Goal: Transaction & Acquisition: Book appointment/travel/reservation

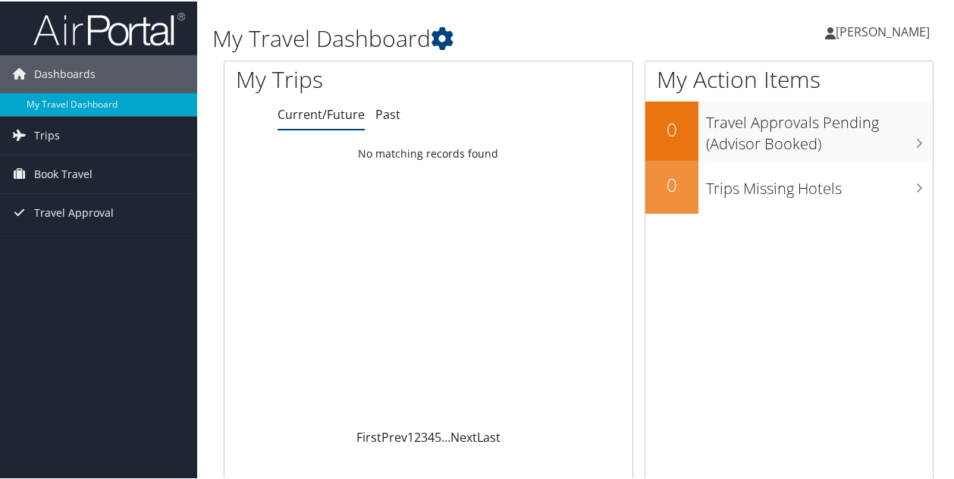
click at [852, 33] on span "[PERSON_NAME]" at bounding box center [883, 30] width 94 height 17
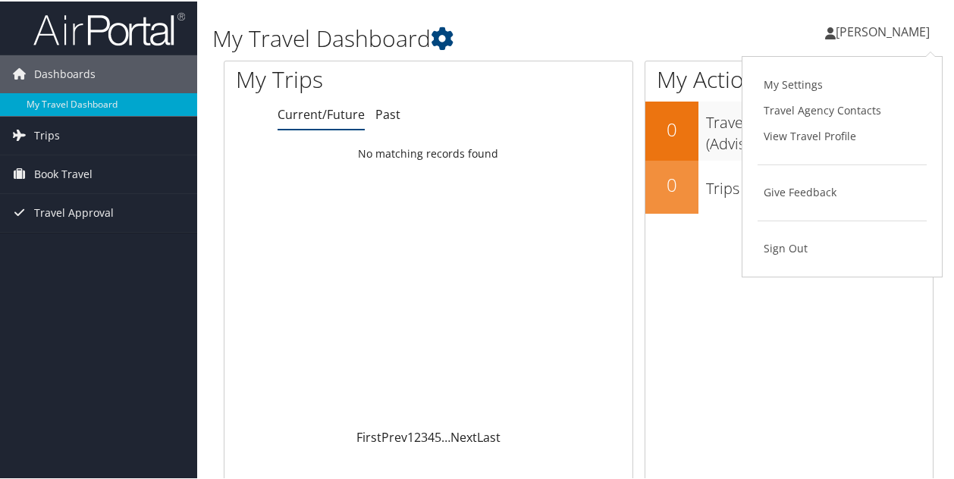
click at [855, 25] on span "[PERSON_NAME]" at bounding box center [883, 30] width 94 height 17
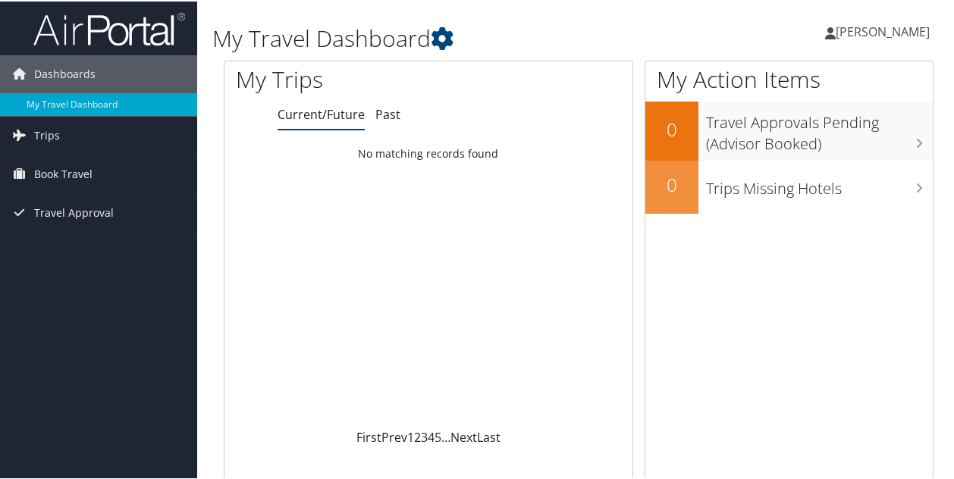
click at [855, 25] on span "[PERSON_NAME]" at bounding box center [883, 30] width 94 height 17
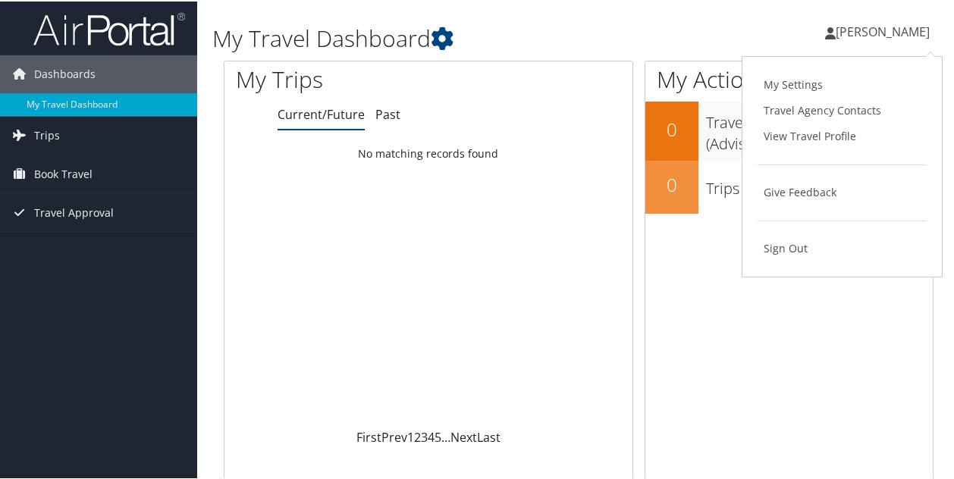
click at [566, 34] on h1 "My Travel Dashboard" at bounding box center [456, 37] width 488 height 32
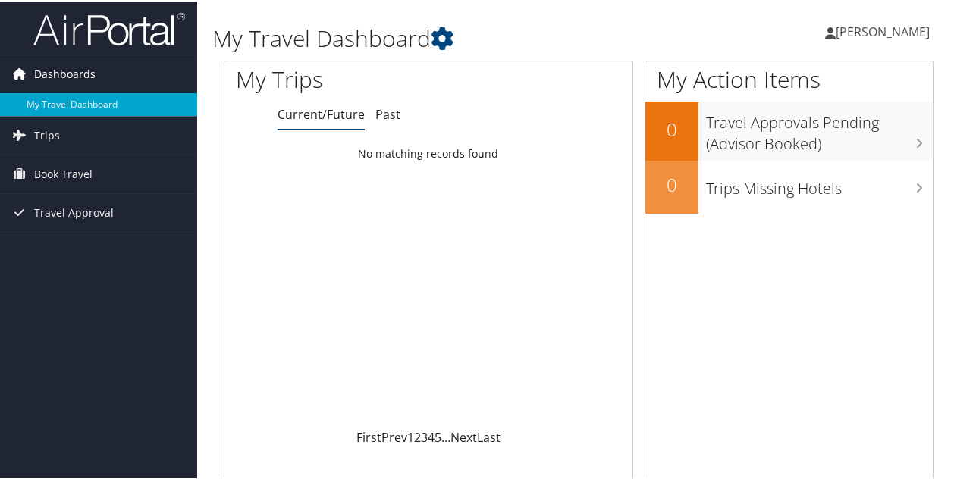
click at [73, 70] on span "Dashboards" at bounding box center [64, 73] width 61 height 38
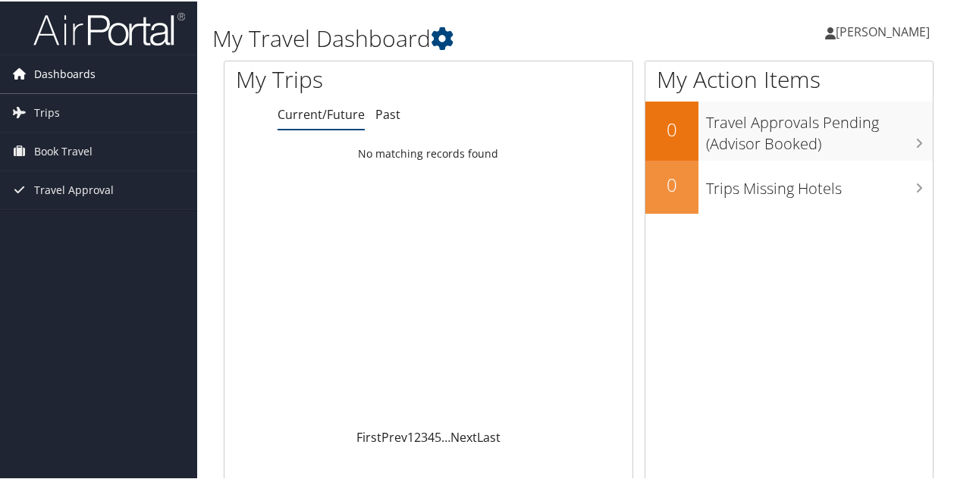
click at [73, 69] on span "Dashboards" at bounding box center [64, 73] width 61 height 38
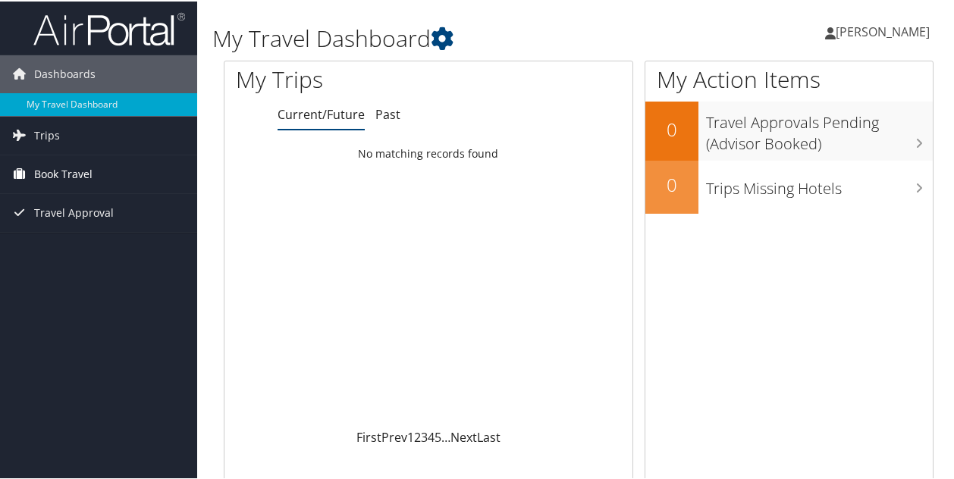
click at [64, 169] on span "Book Travel" at bounding box center [63, 173] width 58 height 38
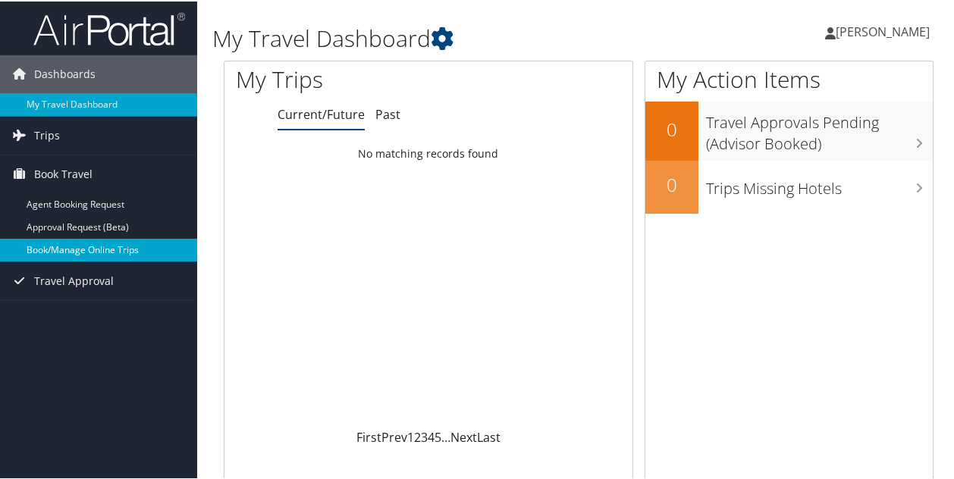
click at [65, 246] on link "Book/Manage Online Trips" at bounding box center [98, 248] width 197 height 23
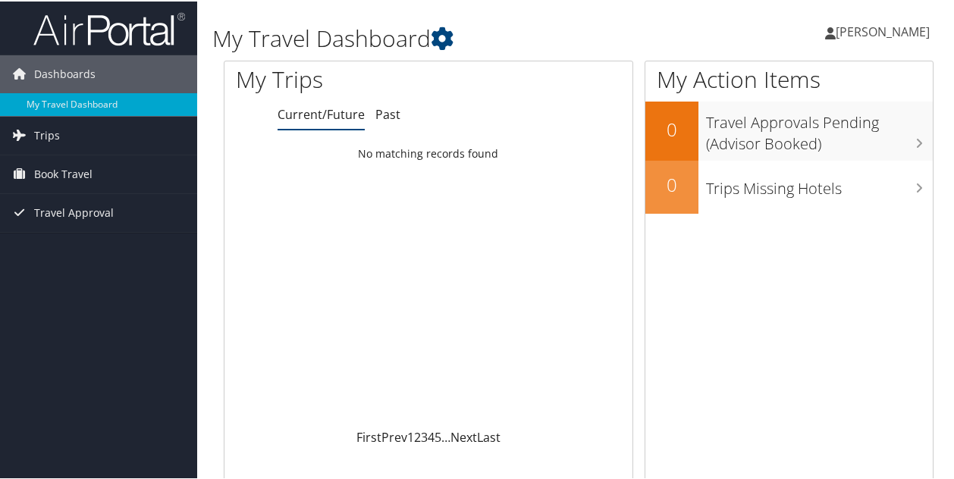
click at [867, 27] on span "[PERSON_NAME]" at bounding box center [883, 30] width 94 height 17
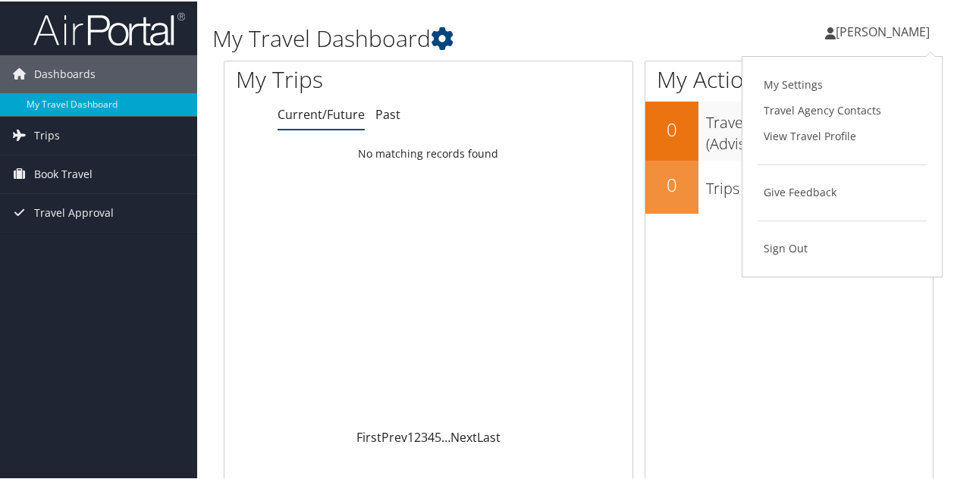
click at [710, 16] on div "[PERSON_NAME] [PERSON_NAME] My Settings Travel Agency Contacts View Travel Prof…" at bounding box center [800, 37] width 320 height 58
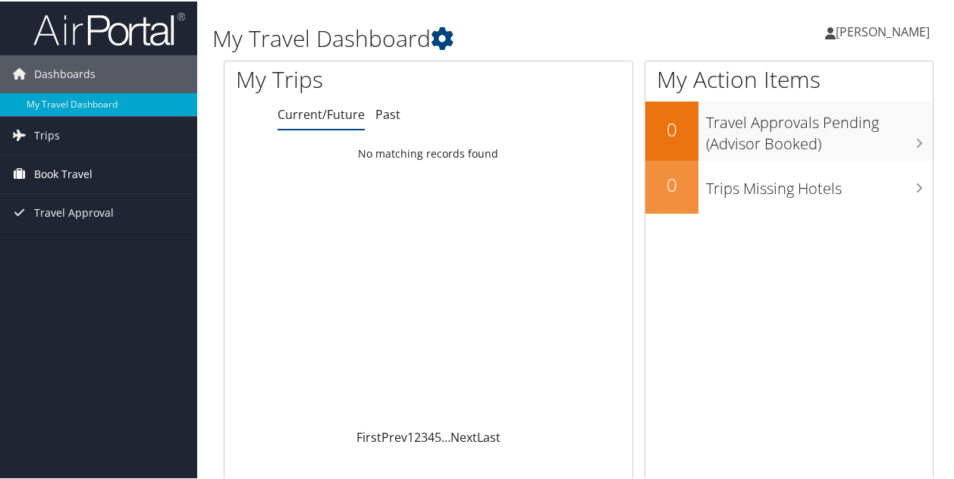
click at [62, 171] on span "Book Travel" at bounding box center [63, 173] width 58 height 38
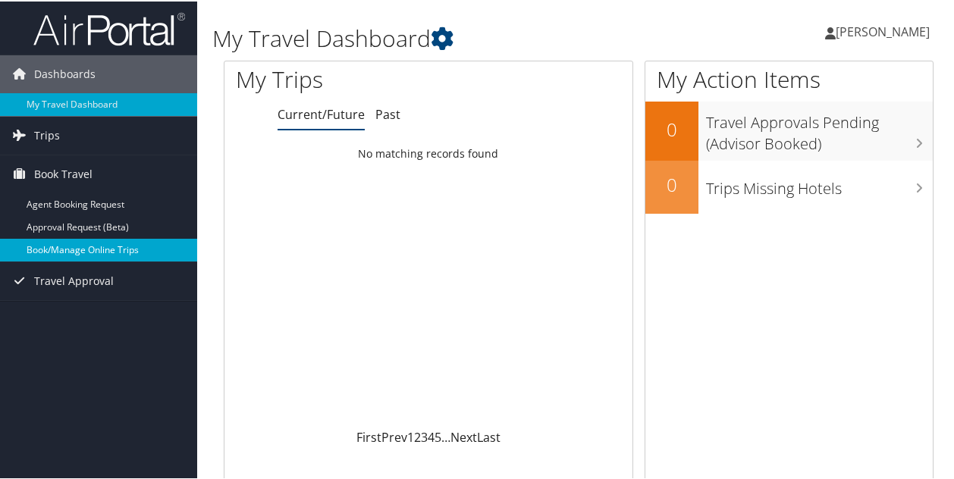
click at [56, 244] on link "Book/Manage Online Trips" at bounding box center [98, 248] width 197 height 23
